Goal: Register for event/course

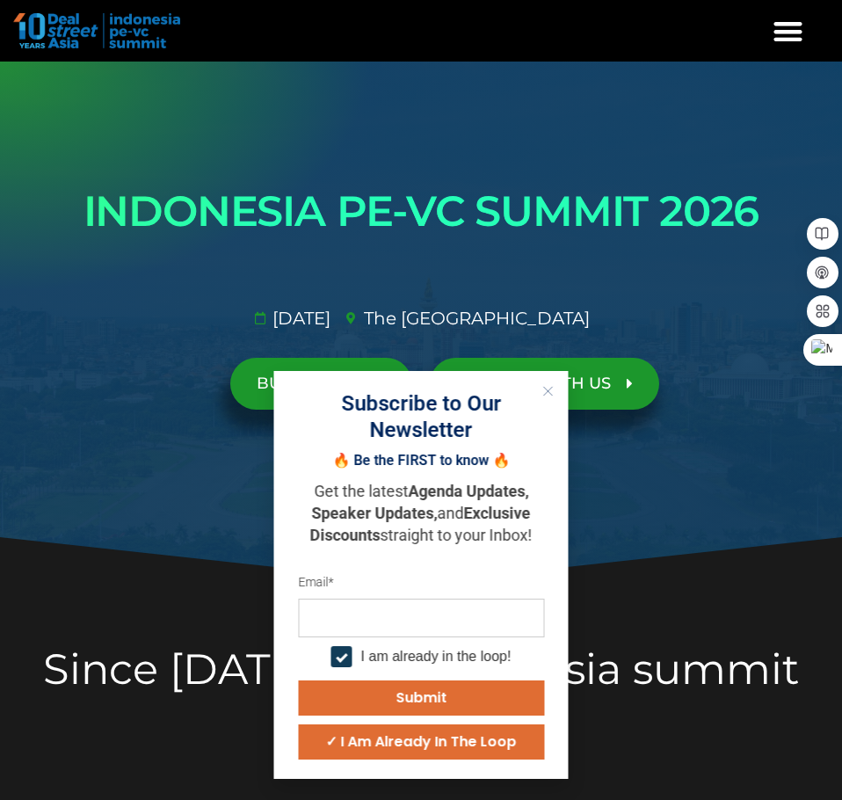
click at [542, 391] on button "Close" at bounding box center [548, 391] width 23 height 23
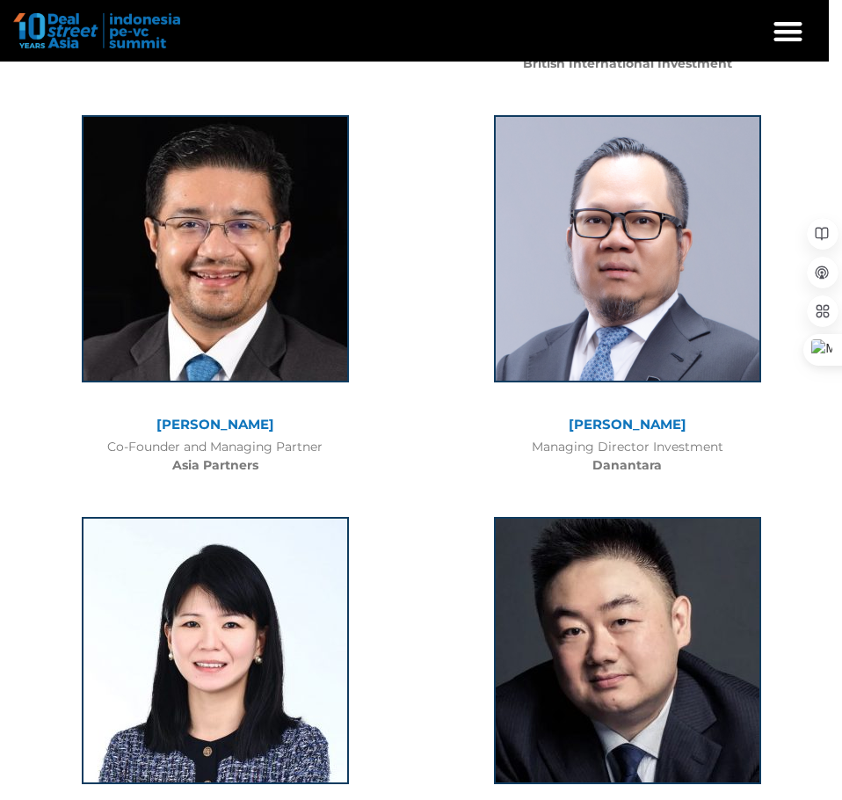
scroll to position [2814, 0]
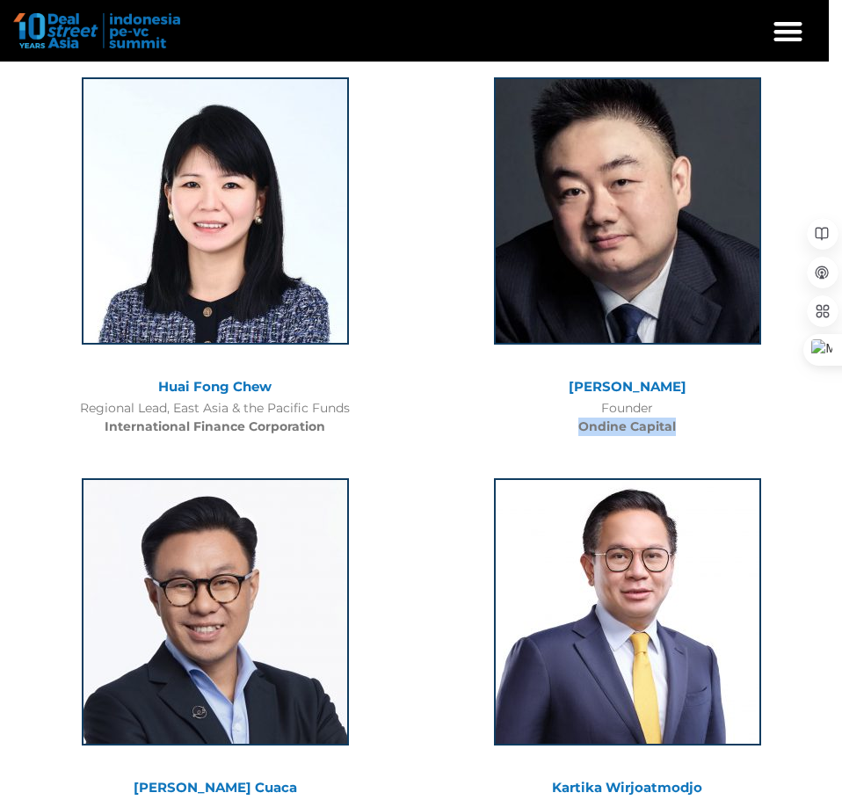
drag, startPoint x: 570, startPoint y: 403, endPoint x: 681, endPoint y: 409, distance: 111.0
click at [681, 409] on div "Founder Ondine Capital" at bounding box center [627, 417] width 395 height 37
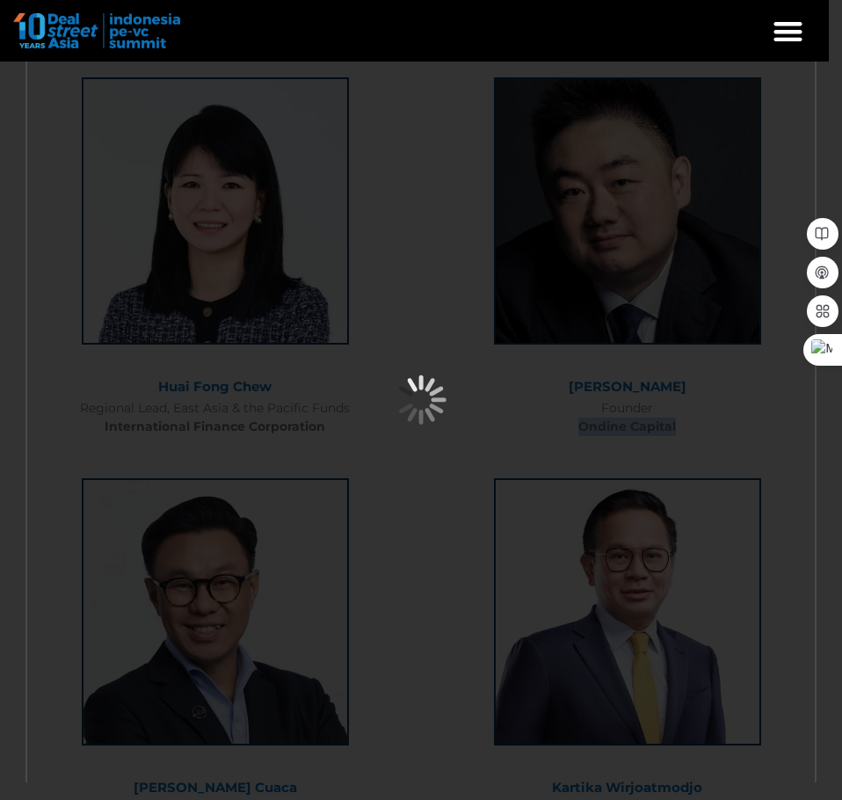
copy b "Ondine Capital"
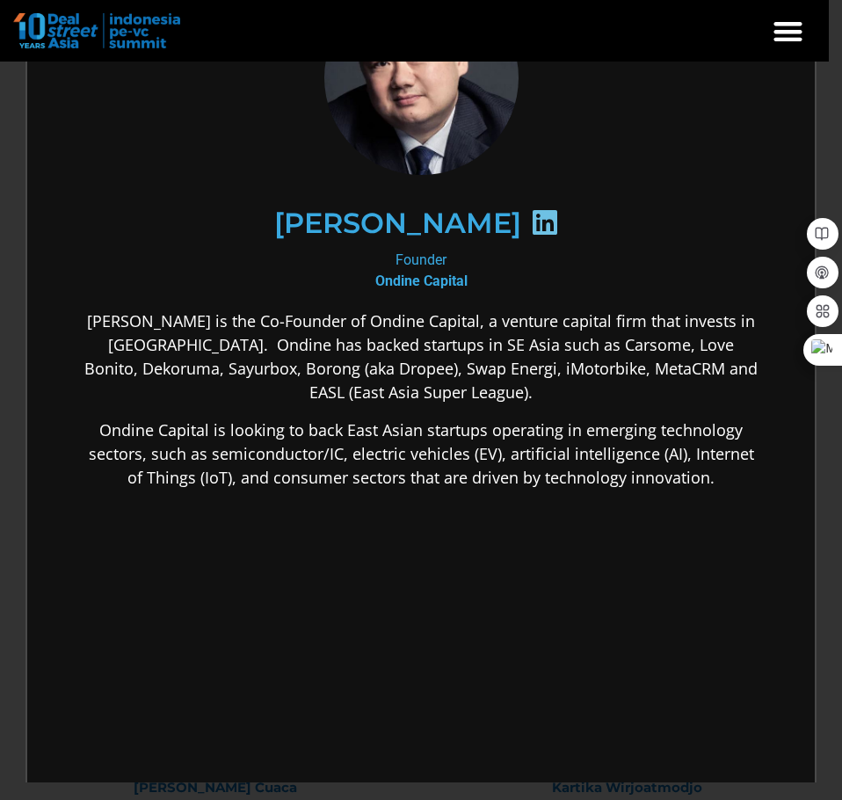
scroll to position [0, 0]
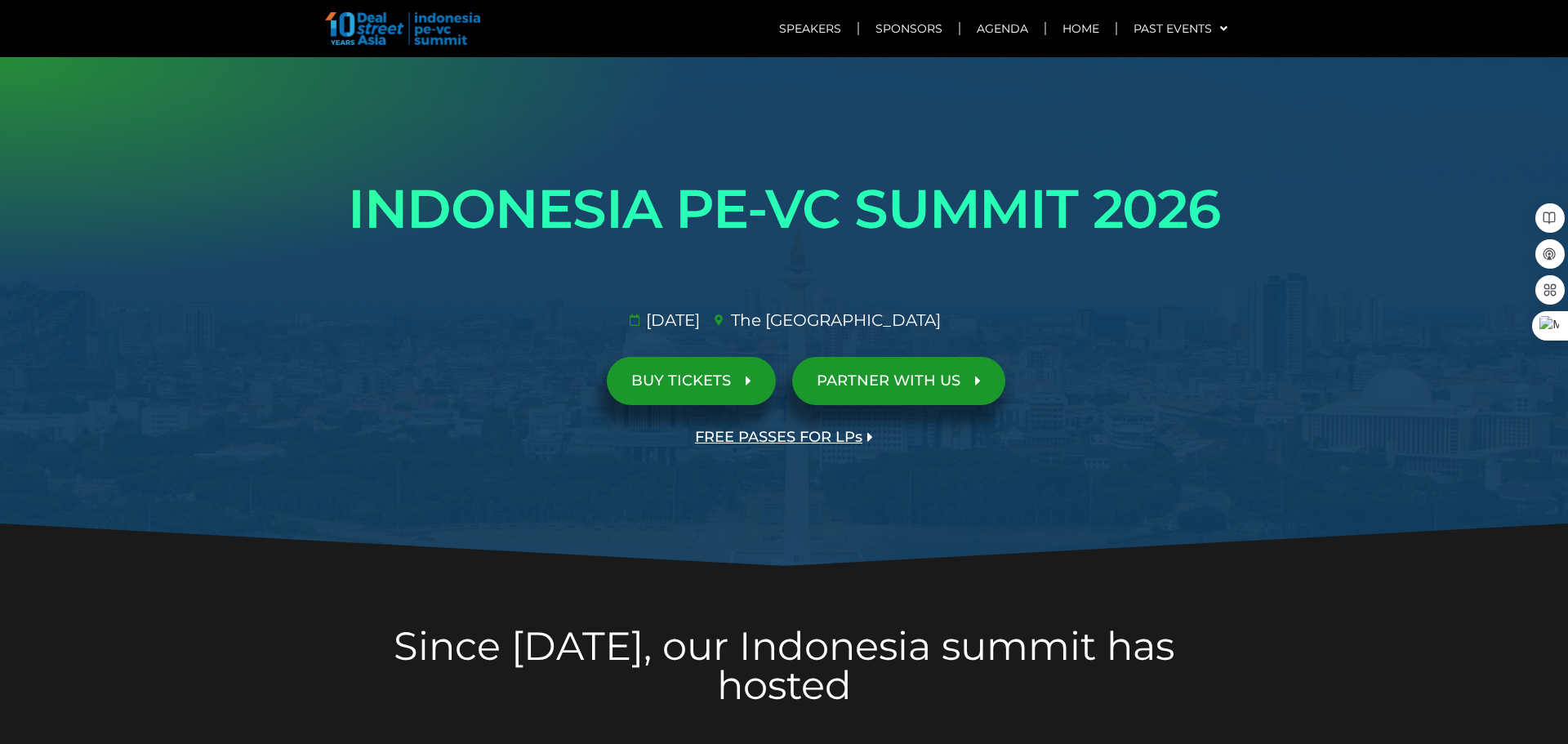
click at [728, 392] on link "BUY TICKETS" at bounding box center [691, 381] width 169 height 48
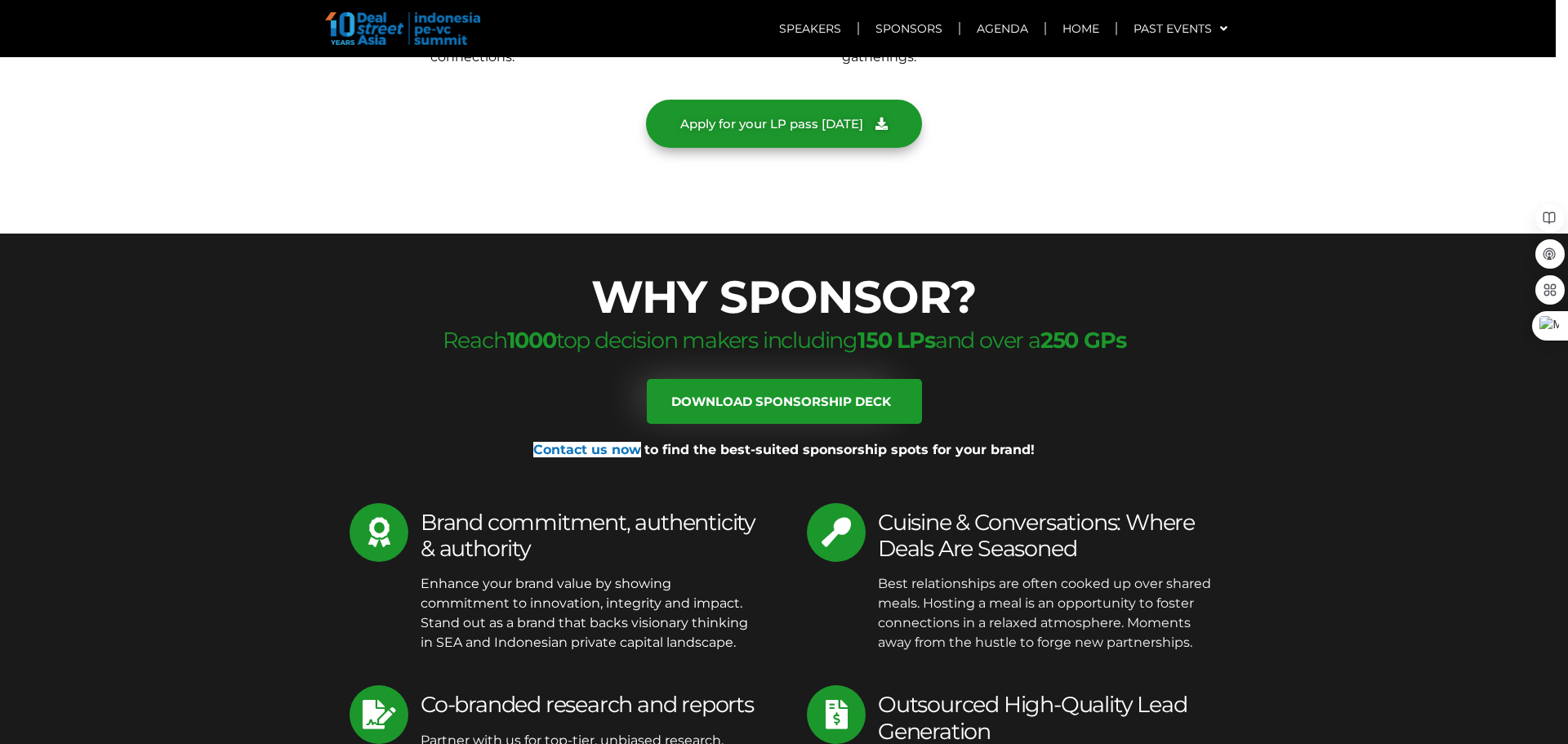
scroll to position [6631, 0]
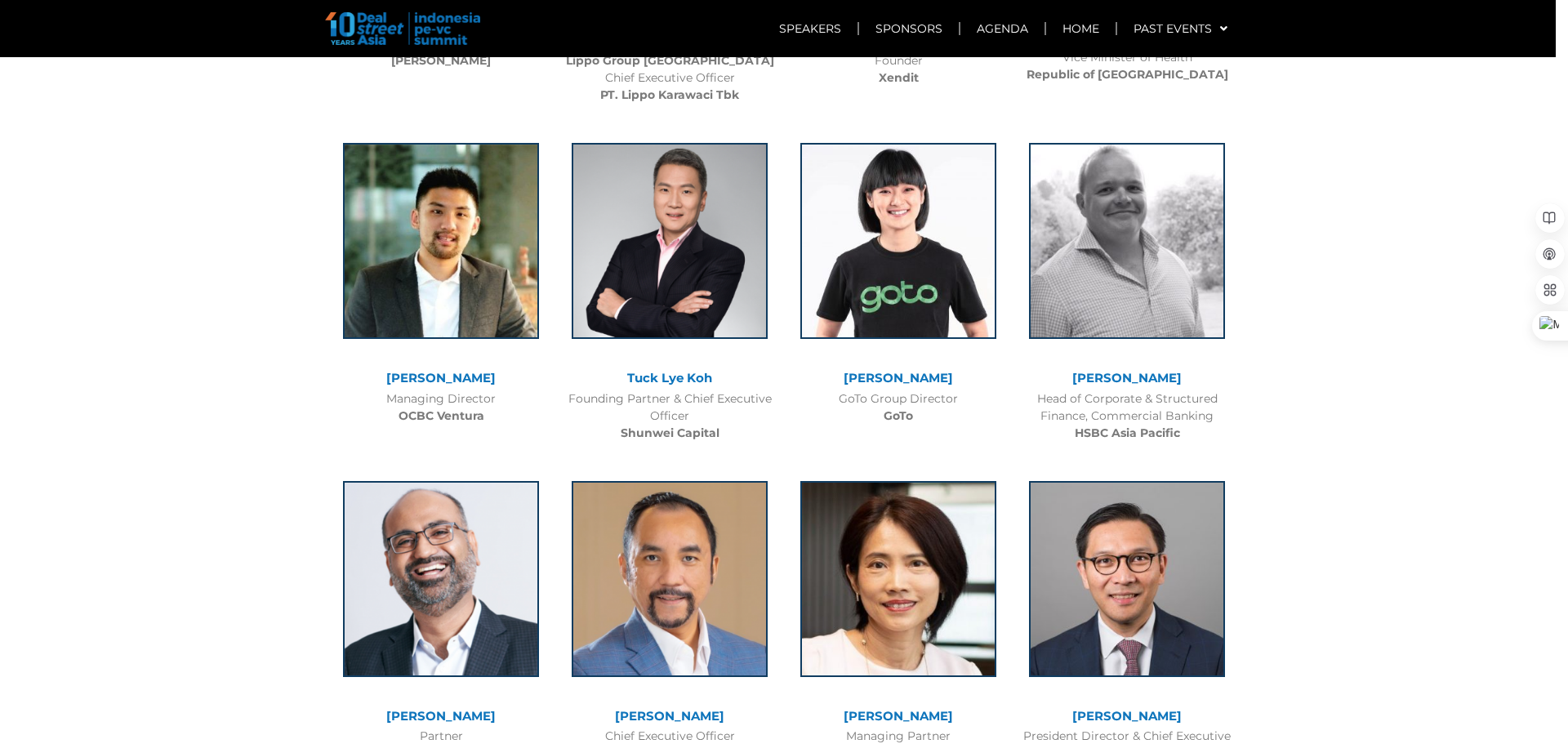
scroll to position [4166, 0]
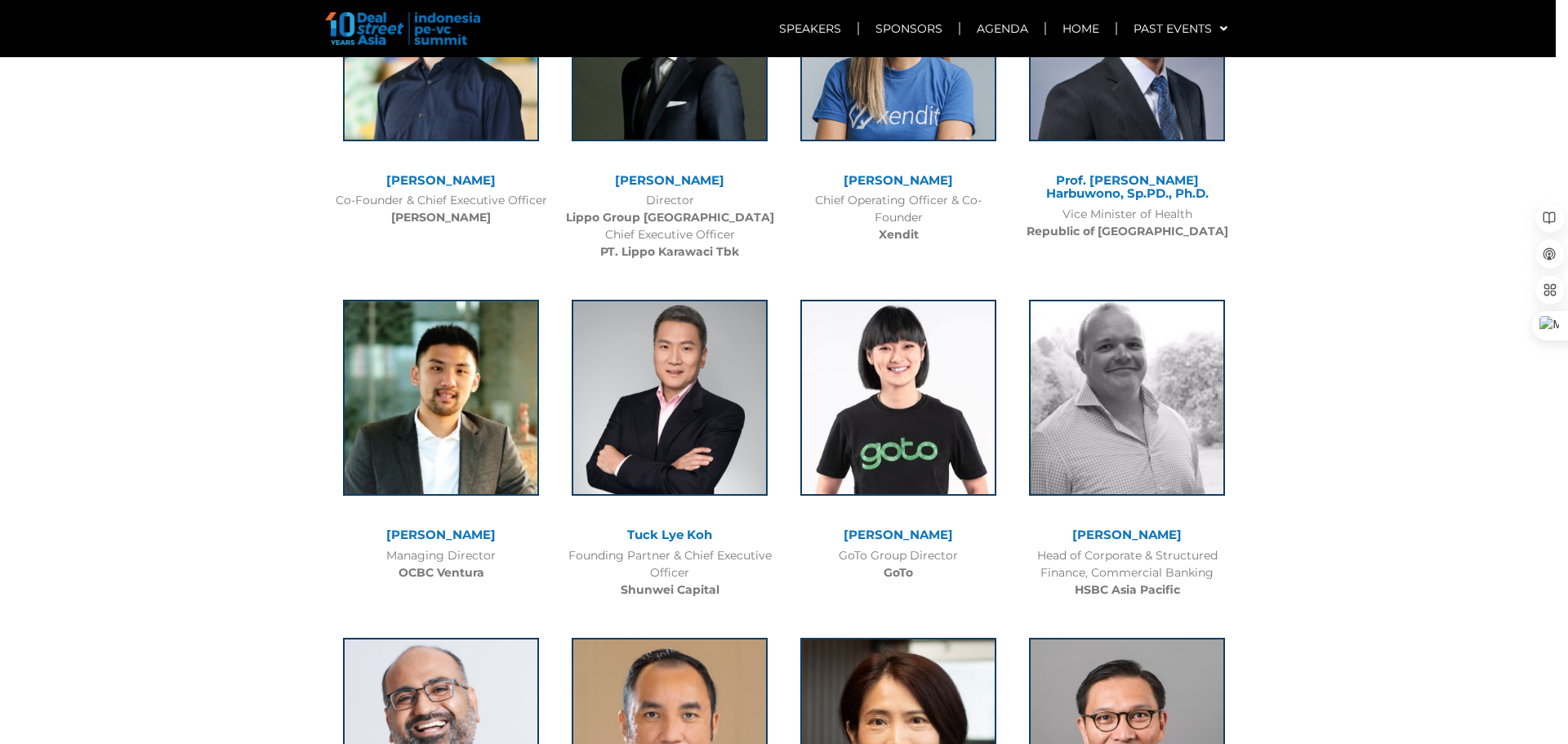
click at [926, 527] on link "[PERSON_NAME]" at bounding box center [898, 534] width 110 height 16
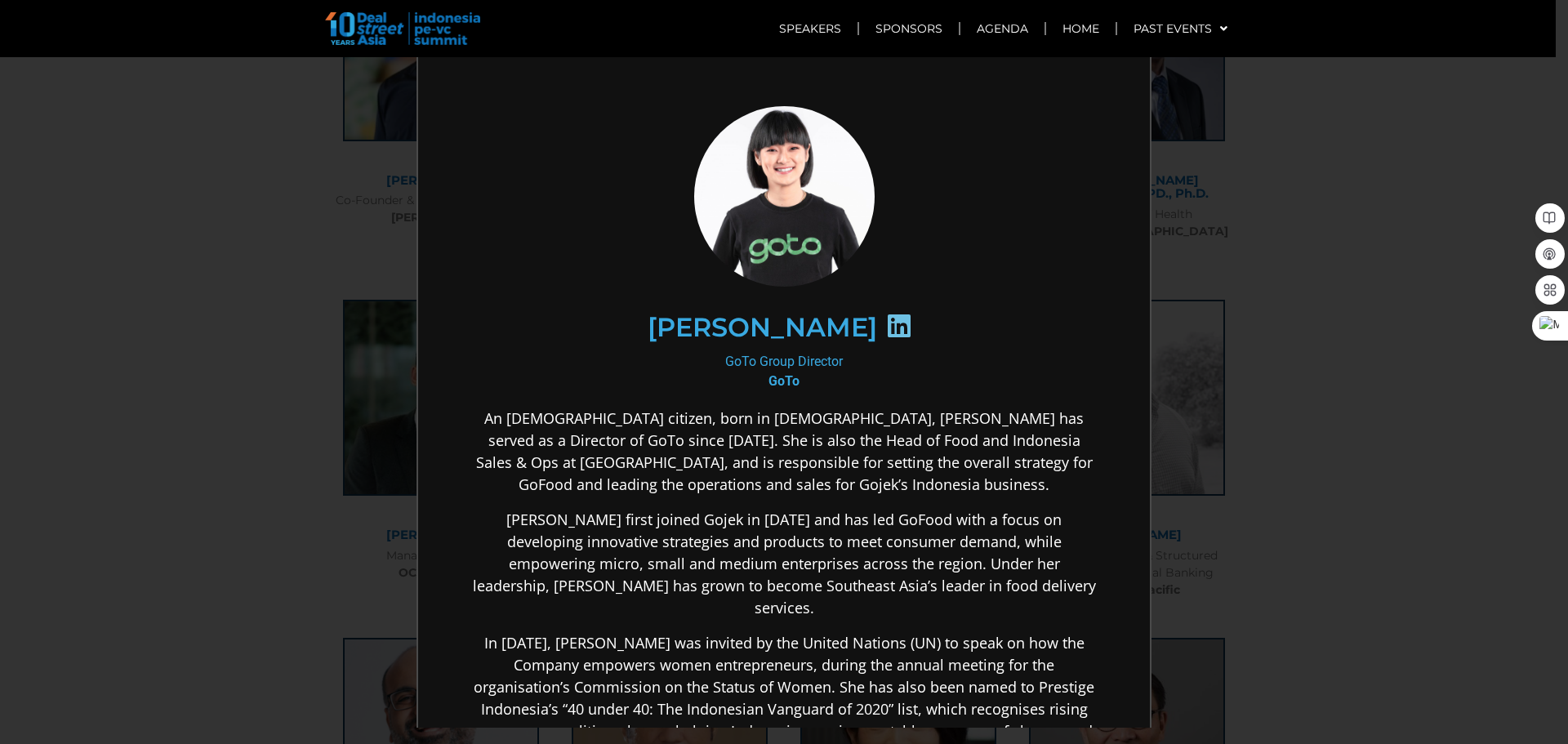
scroll to position [0, 0]
